Goal: Task Accomplishment & Management: Complete application form

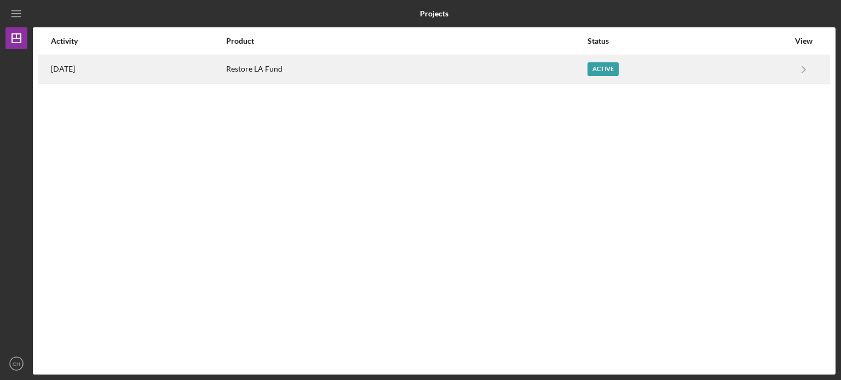
click at [570, 67] on div "Restore LA Fund" at bounding box center [406, 69] width 360 height 27
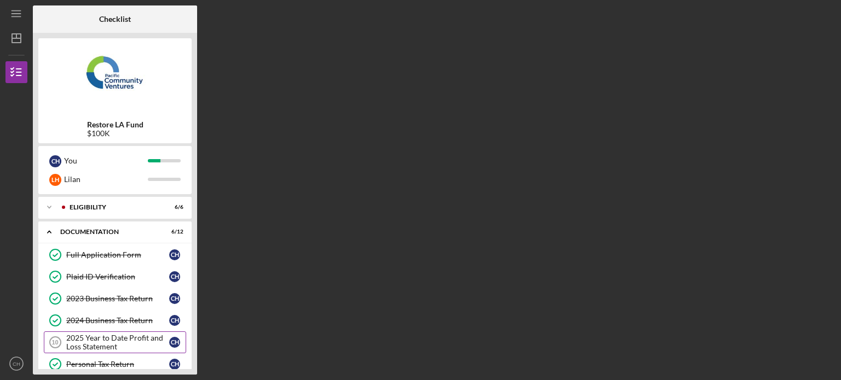
click at [120, 336] on div "2025 Year to Date Profit and Loss Statement" at bounding box center [117, 343] width 103 height 18
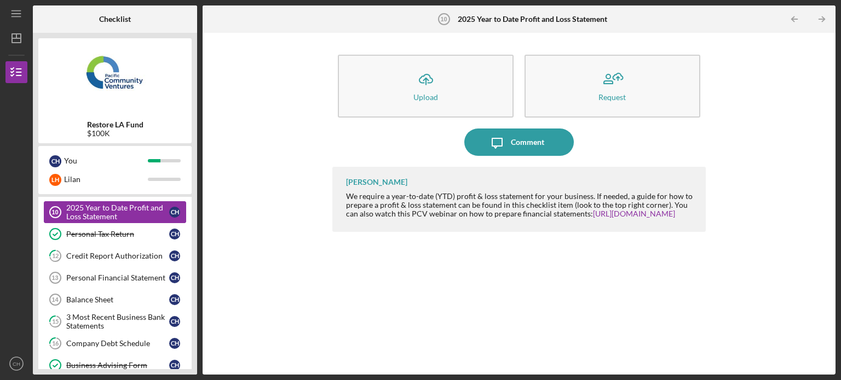
scroll to position [153, 0]
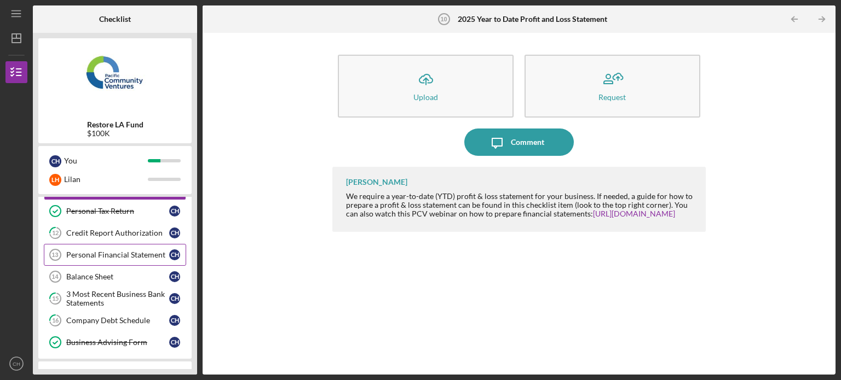
click at [124, 258] on link "Personal Financial Statement 13 Personal Financial Statement C H" at bounding box center [115, 255] width 142 height 22
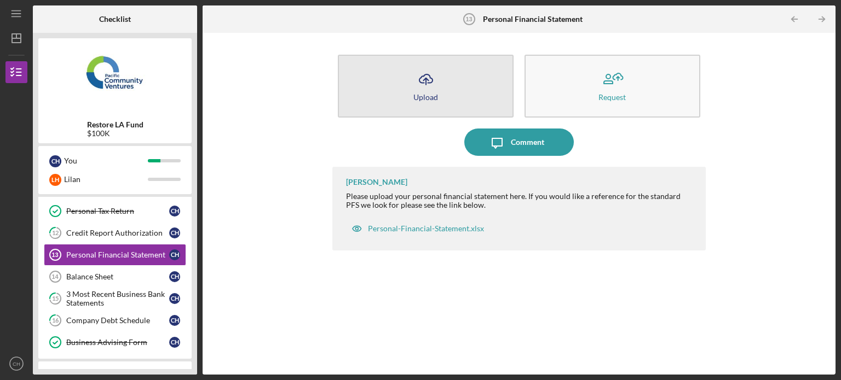
click at [414, 102] on button "Icon/Upload Upload" at bounding box center [426, 86] width 176 height 63
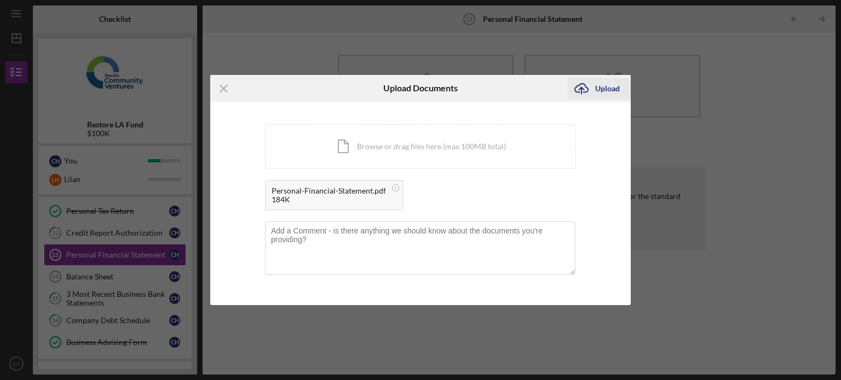
click at [607, 88] on div "Upload" at bounding box center [607, 89] width 25 height 22
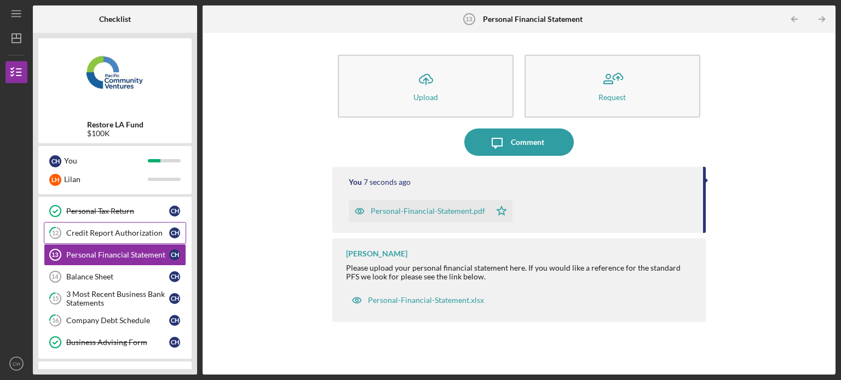
click at [129, 229] on div "Credit Report Authorization" at bounding box center [117, 233] width 103 height 9
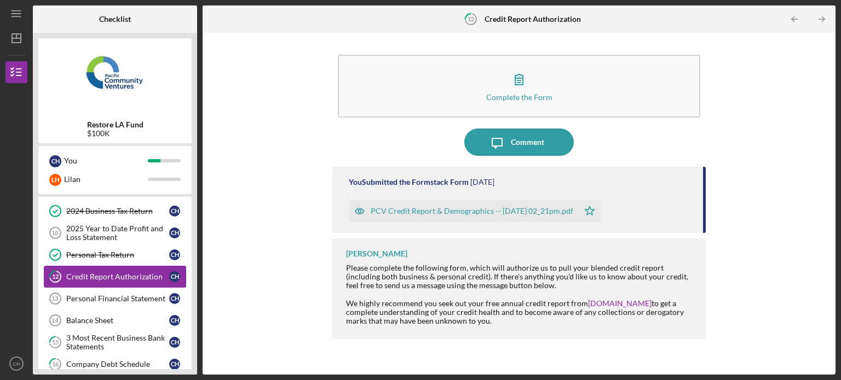
scroll to position [88, 0]
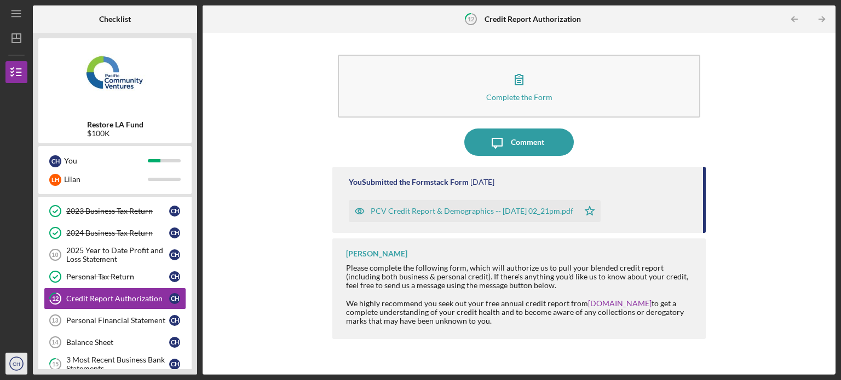
click at [13, 366] on text "CH" at bounding box center [17, 364] width 8 height 6
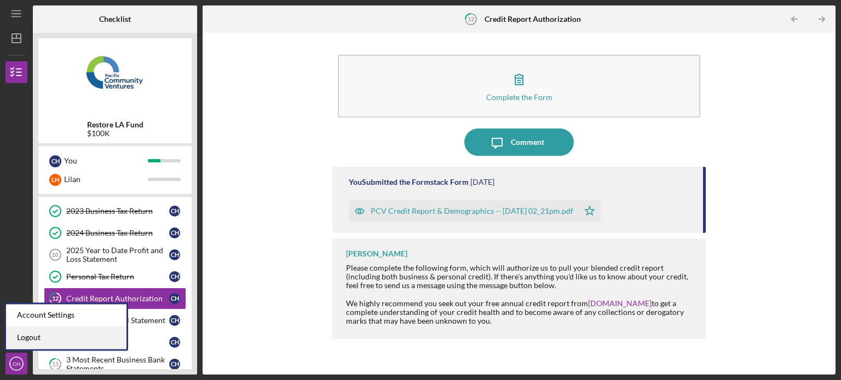
click at [61, 339] on link "Logout" at bounding box center [66, 338] width 120 height 22
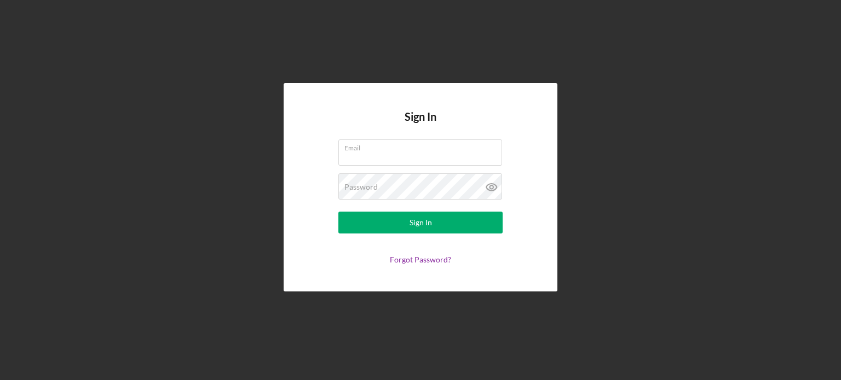
type input "[EMAIL_ADDRESS][DOMAIN_NAME]"
